Goal: Information Seeking & Learning: Learn about a topic

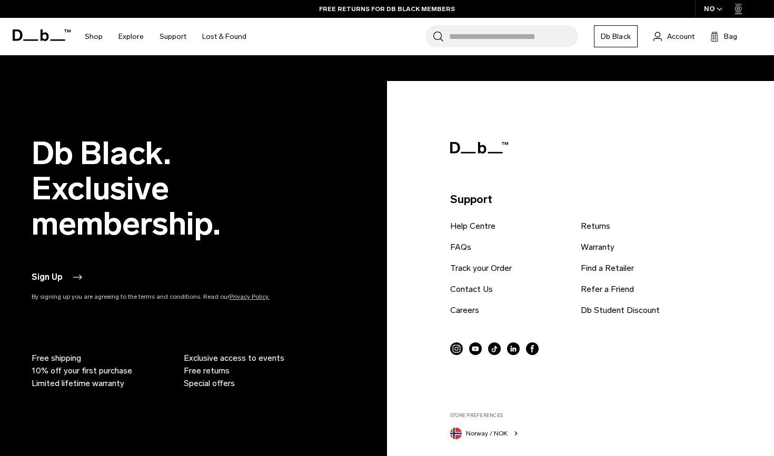
scroll to position [2485, 0]
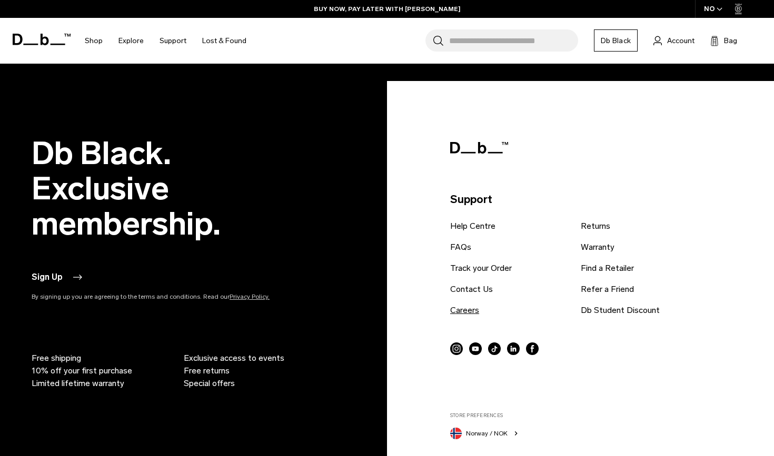
click at [470, 309] on link "Careers" at bounding box center [464, 310] width 29 height 13
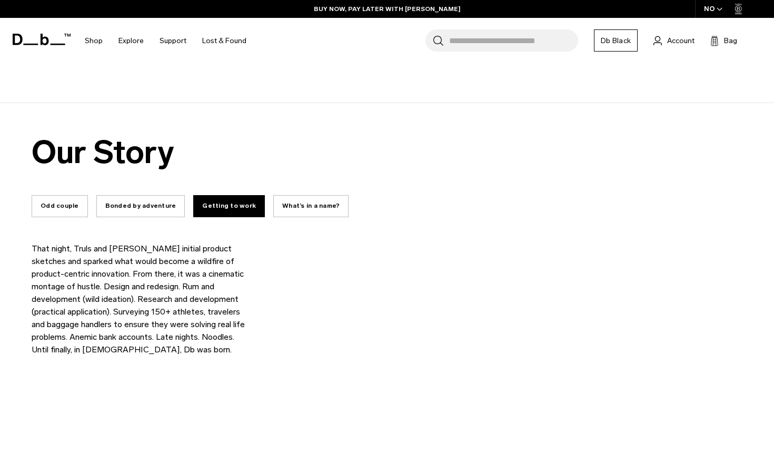
scroll to position [359, 0]
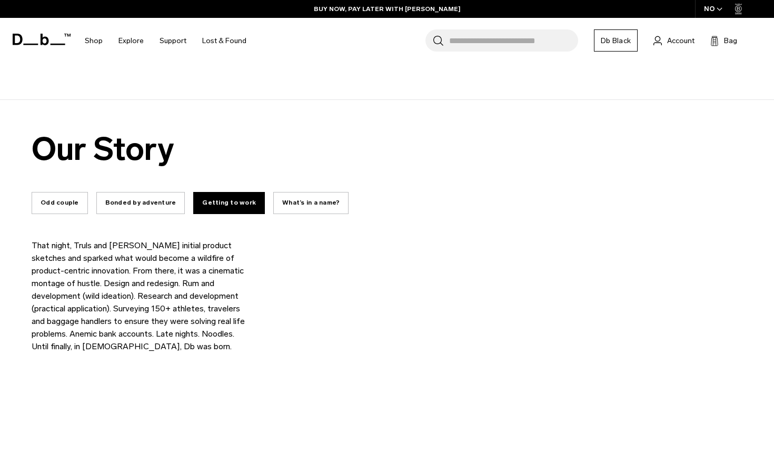
click at [64, 192] on button "Odd couple" at bounding box center [60, 203] width 56 height 22
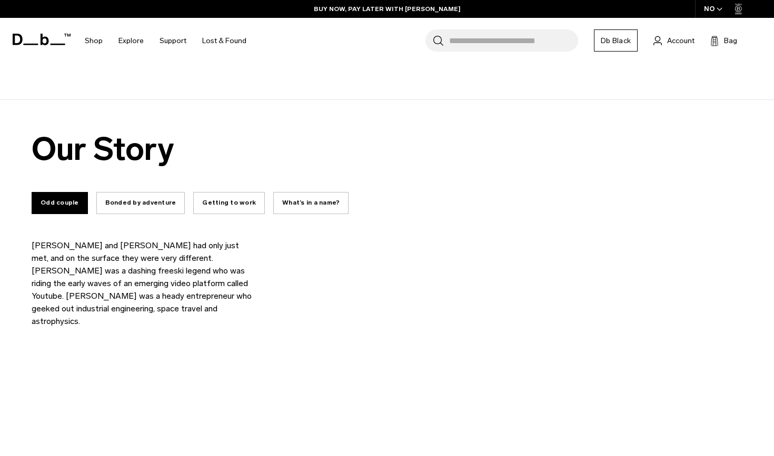
click at [114, 192] on button "Bonded by adventure" at bounding box center [140, 203] width 89 height 22
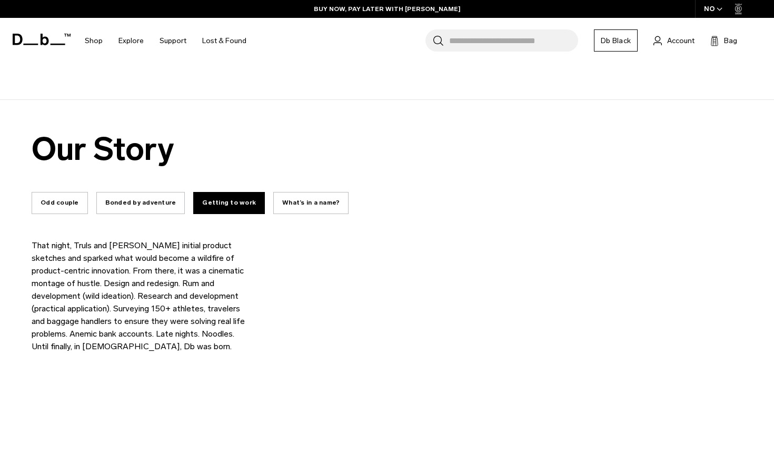
click at [68, 192] on button "Odd couple" at bounding box center [60, 203] width 56 height 22
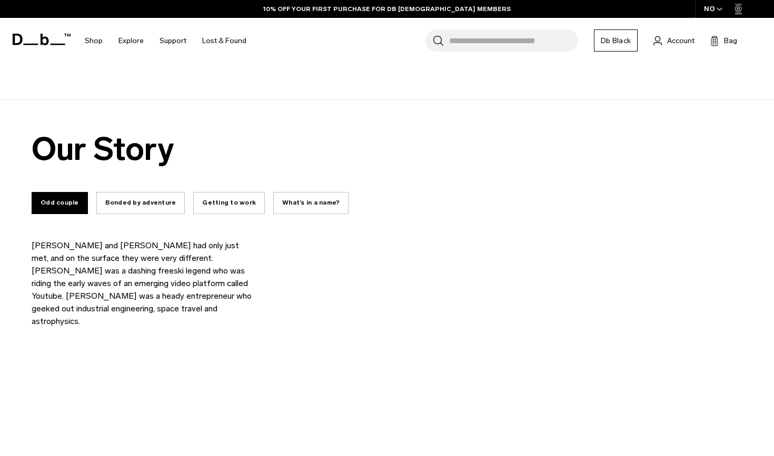
click at [113, 193] on button "Bonded by adventure" at bounding box center [140, 203] width 89 height 22
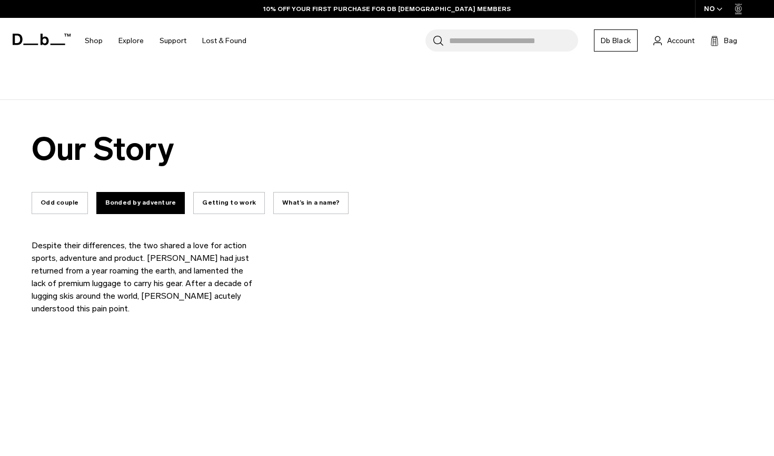
click at [202, 192] on button "Getting to work" at bounding box center [229, 203] width 72 height 22
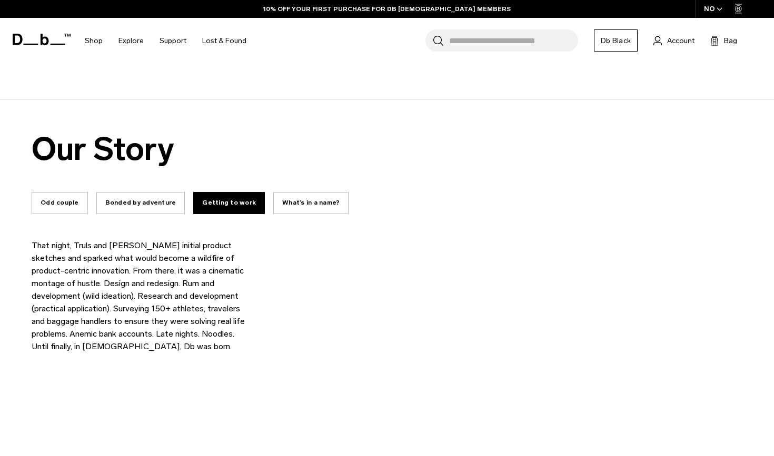
click at [282, 192] on button "What’s in a name?" at bounding box center [310, 203] width 75 height 22
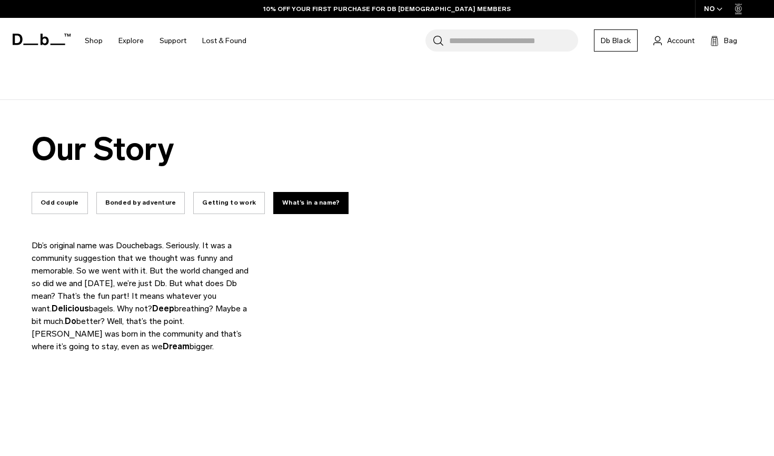
click at [137, 192] on button "Bonded by adventure" at bounding box center [140, 203] width 89 height 22
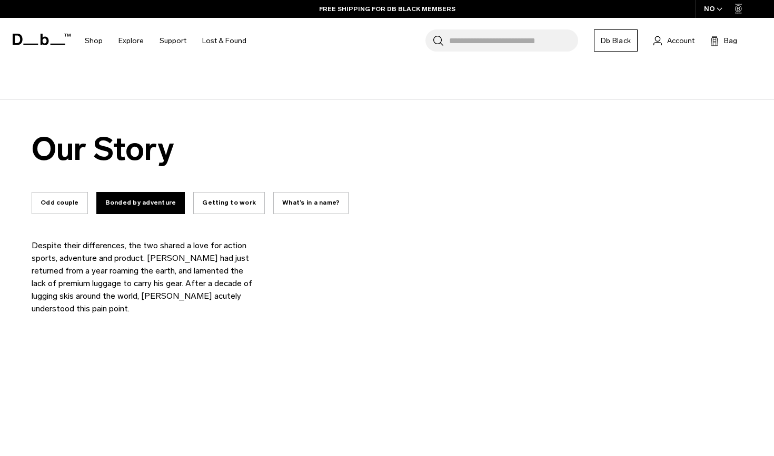
click at [67, 192] on button "Odd couple" at bounding box center [60, 203] width 56 height 22
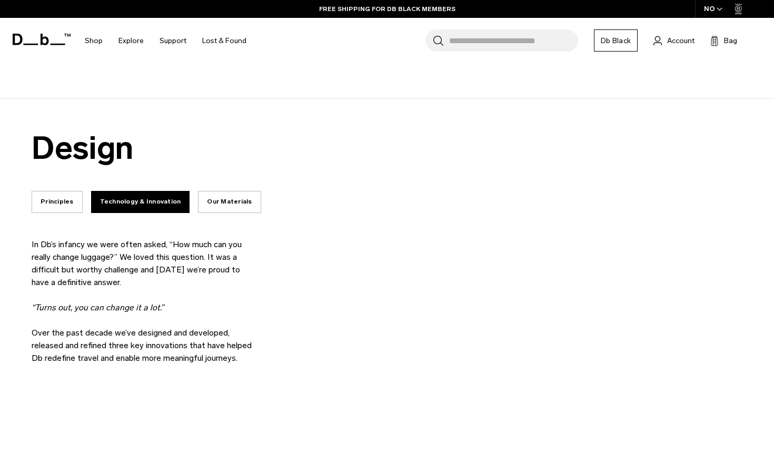
scroll to position [1257, 0]
click at [47, 191] on button "Principles" at bounding box center [57, 202] width 51 height 22
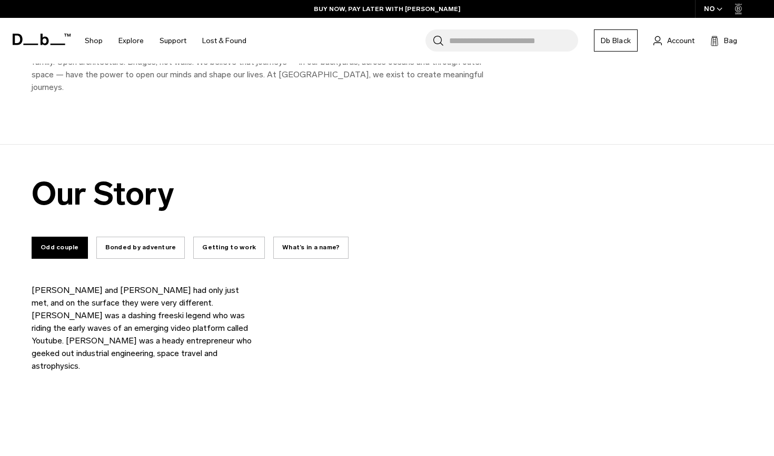
scroll to position [318, 0]
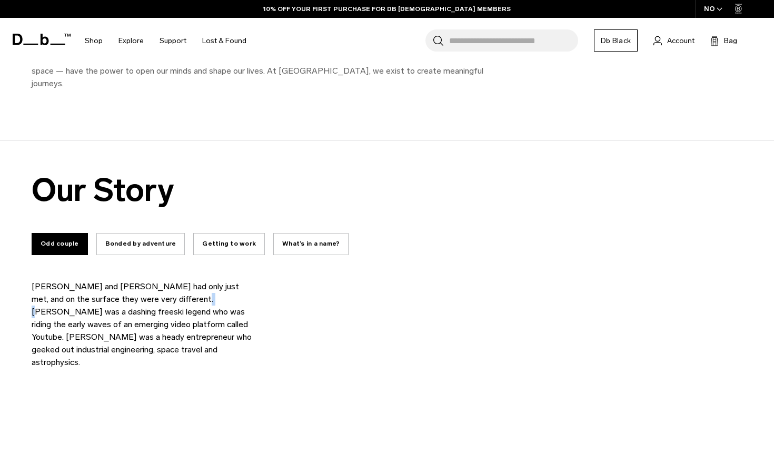
drag, startPoint x: 154, startPoint y: 285, endPoint x: 166, endPoint y: 291, distance: 13.2
click at [166, 291] on p "Jon Olsson and Truls Brataas had only just met, and on the surface they were ve…" at bounding box center [142, 325] width 221 height 88
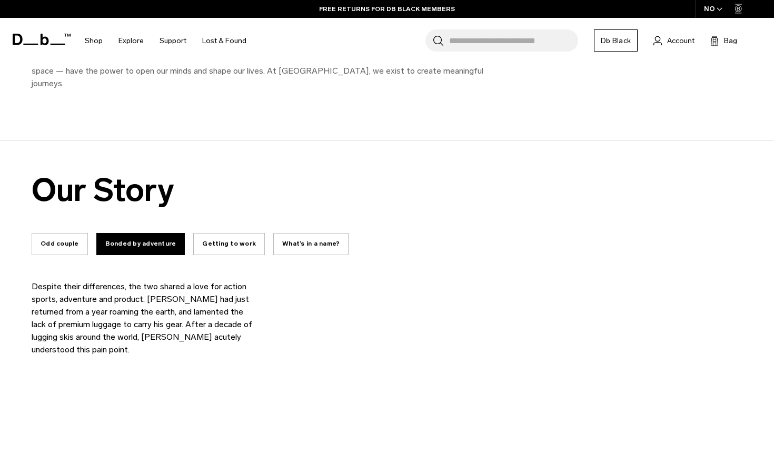
click at [63, 237] on button "Odd couple" at bounding box center [60, 244] width 56 height 22
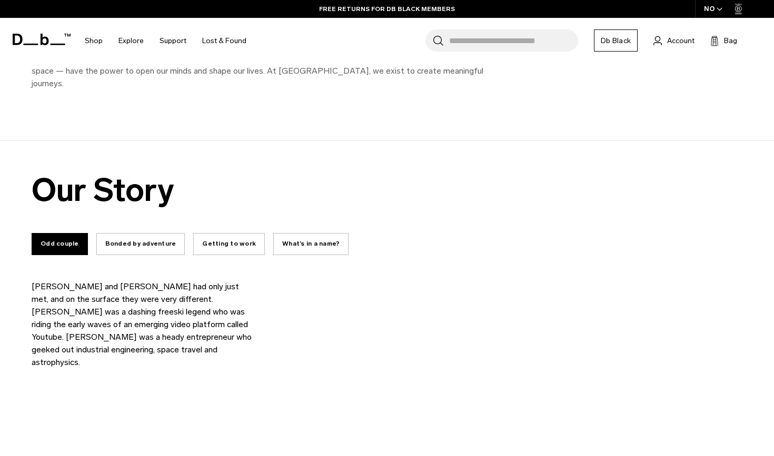
click at [213, 233] on button "Getting to work" at bounding box center [229, 244] width 72 height 22
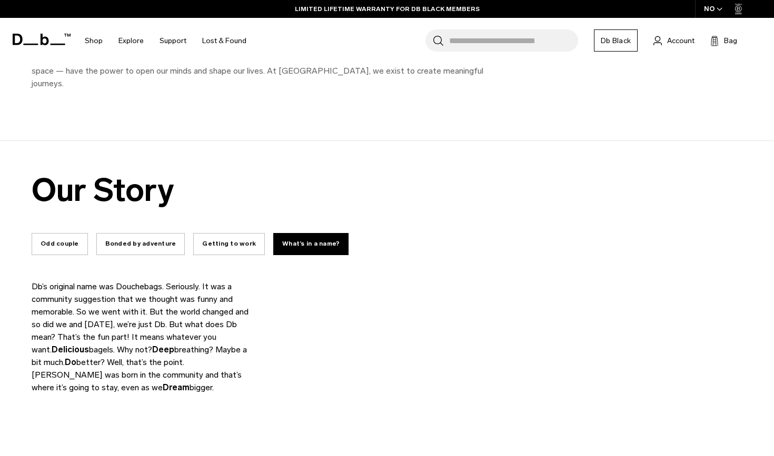
click at [232, 237] on button "Getting to work" at bounding box center [229, 244] width 72 height 22
click at [65, 234] on button "Odd couple" at bounding box center [60, 244] width 56 height 22
click at [146, 233] on button "Bonded by adventure" at bounding box center [140, 244] width 89 height 22
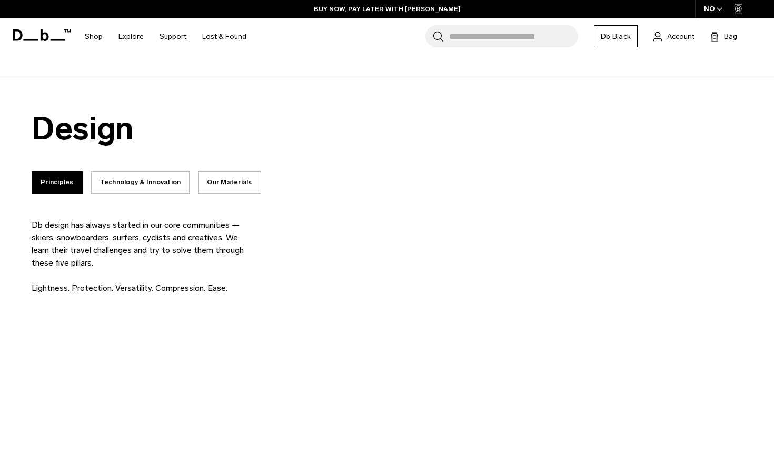
scroll to position [1269, 0]
